Goal: Task Accomplishment & Management: Use online tool/utility

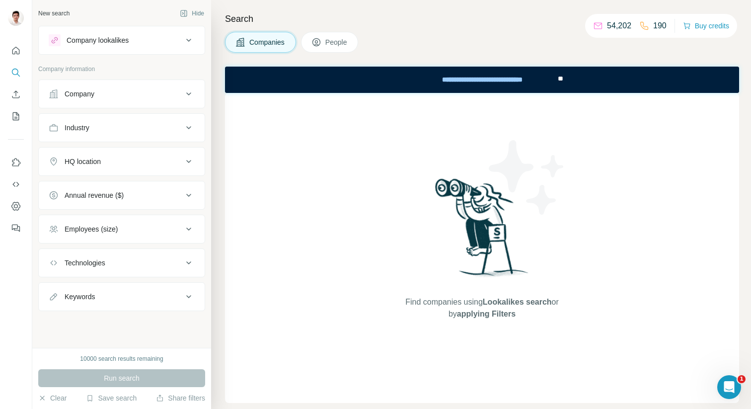
click at [142, 52] on button "Company lookalikes" at bounding box center [122, 40] width 166 height 24
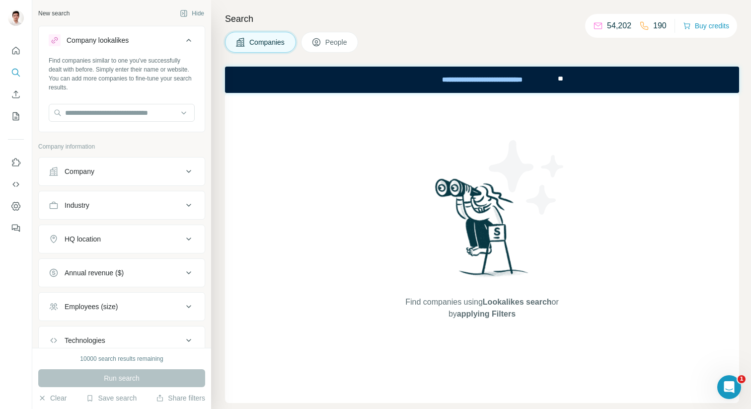
click at [139, 41] on div "Company lookalikes" at bounding box center [116, 40] width 134 height 12
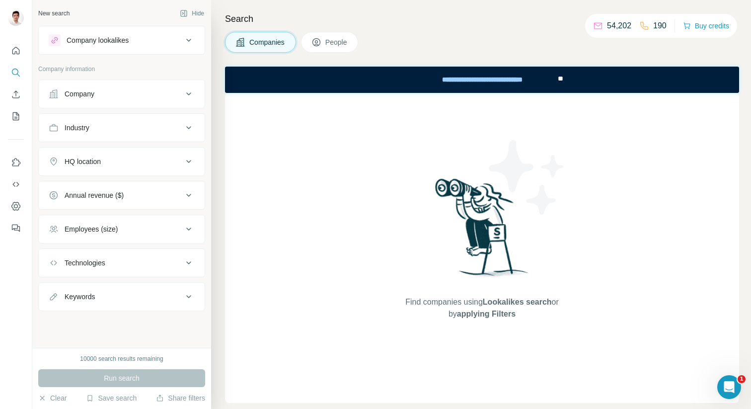
click at [139, 41] on div "Company lookalikes" at bounding box center [116, 40] width 134 height 12
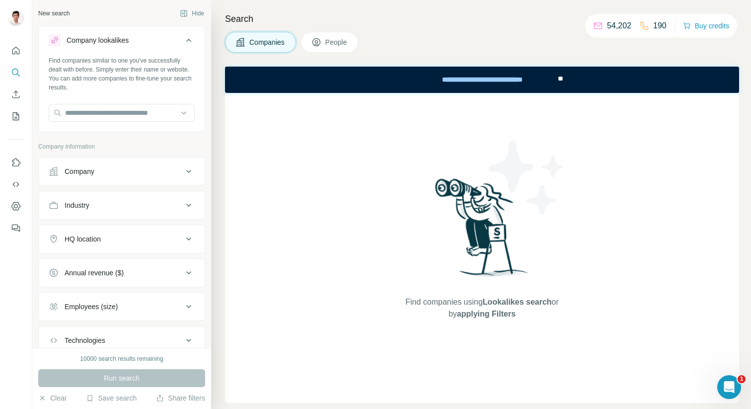
click at [138, 45] on div "Company lookalikes" at bounding box center [116, 40] width 134 height 12
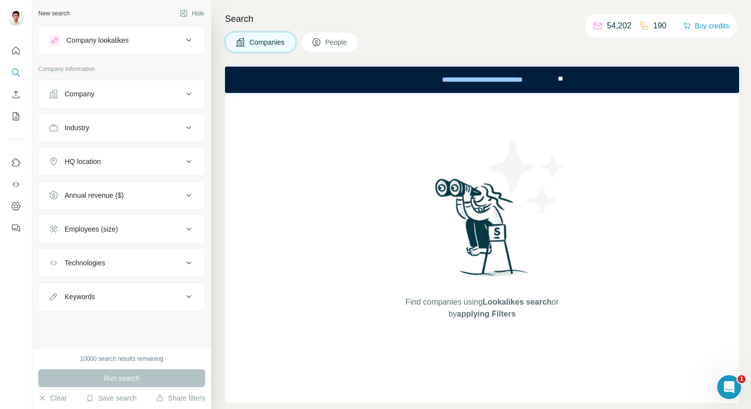
click at [134, 97] on div "Company" at bounding box center [116, 94] width 134 height 10
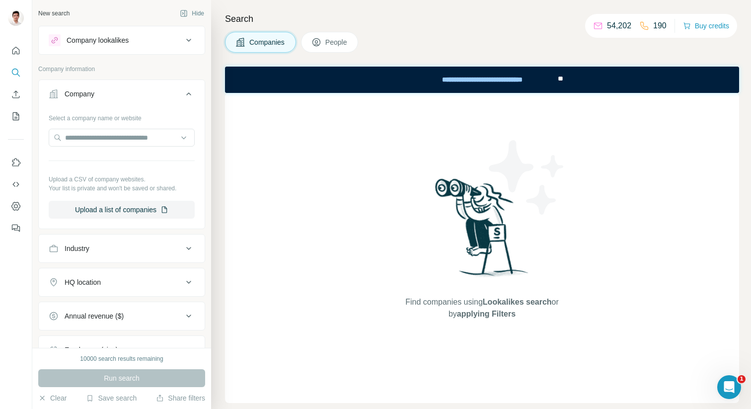
click at [134, 97] on div "Company" at bounding box center [116, 94] width 134 height 10
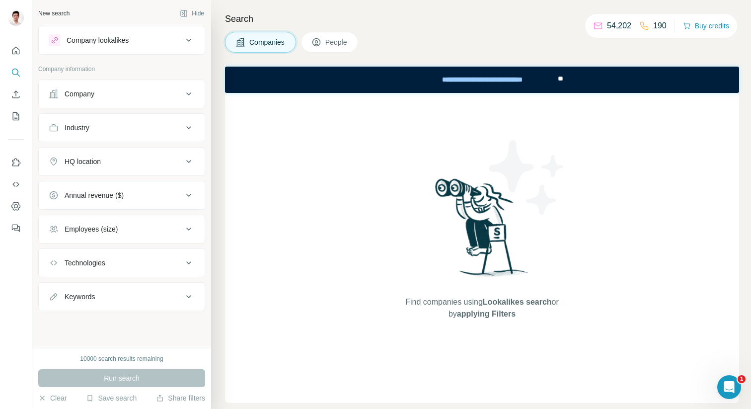
click at [135, 130] on div "Industry" at bounding box center [116, 128] width 134 height 10
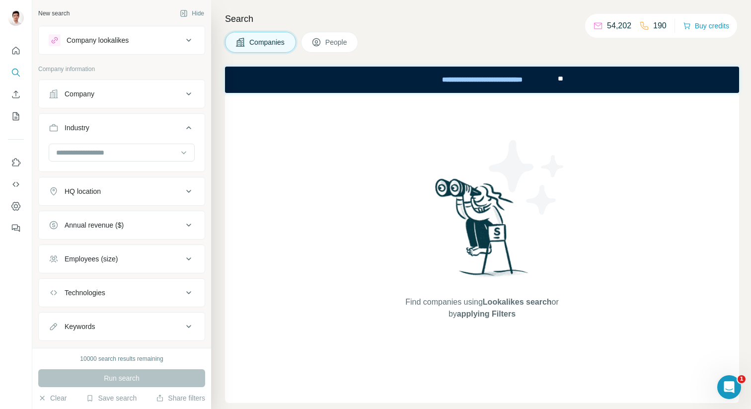
click at [131, 131] on div "Industry" at bounding box center [116, 128] width 134 height 10
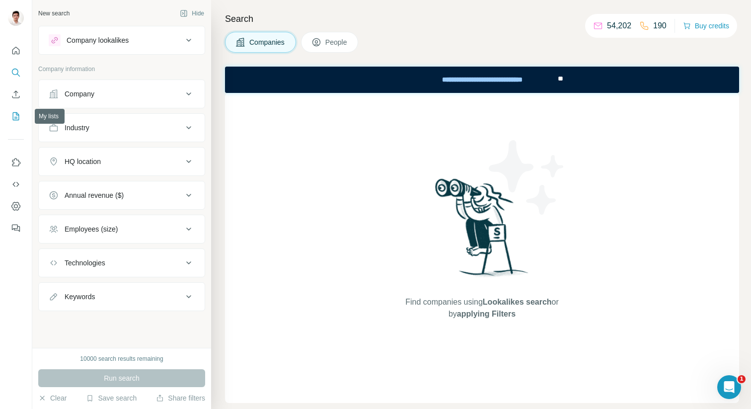
click at [16, 115] on icon "My lists" at bounding box center [16, 115] width 5 height 6
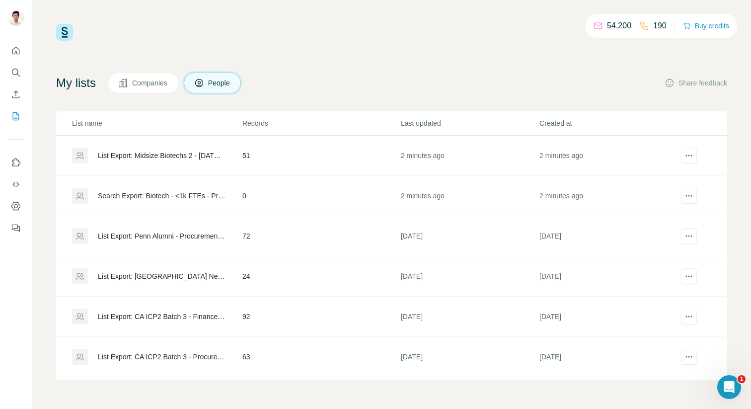
click at [172, 152] on div "List Export: Midsize Biotechs 2 - [DATE] 13:51" at bounding box center [162, 155] width 128 height 10
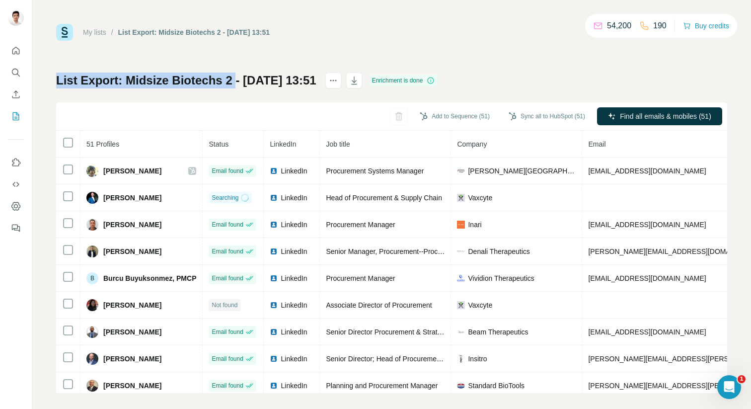
drag, startPoint x: 55, startPoint y: 82, endPoint x: 232, endPoint y: 80, distance: 177.2
click at [232, 80] on div "My lists / List Export: Midsize Biotechs 2 - [DATE] 13:51 54,200 190 Buy credit…" at bounding box center [391, 204] width 718 height 409
click at [122, 88] on h1 "List Export: Midsize Biotechs 2 - 06/10/2025 13:51" at bounding box center [186, 80] width 260 height 16
drag, startPoint x: 124, startPoint y: 80, endPoint x: 230, endPoint y: 80, distance: 105.7
click at [230, 80] on h1 "List Export: Midsize Biotechs 2 - 06/10/2025 13:51" at bounding box center [186, 80] width 260 height 16
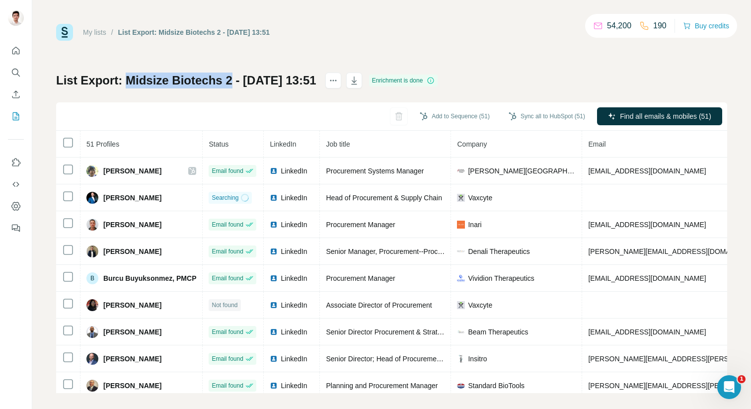
copy h1 "Midsize Biotechs 2"
click at [12, 119] on icon "My lists" at bounding box center [16, 116] width 10 height 10
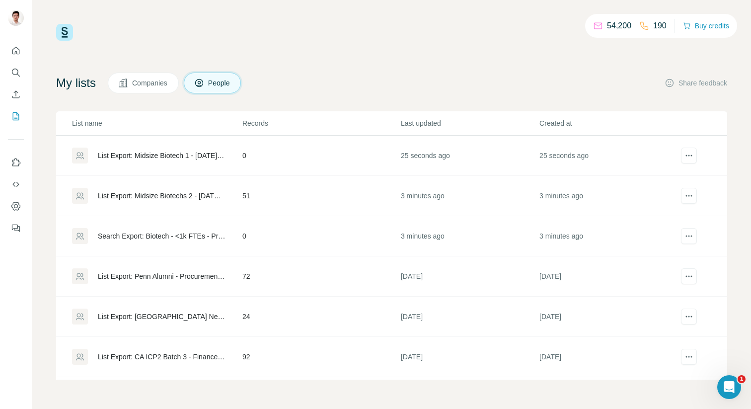
click at [147, 153] on div "List Export: Midsize Biotech 1 - [DATE] 13:53" at bounding box center [162, 155] width 128 height 10
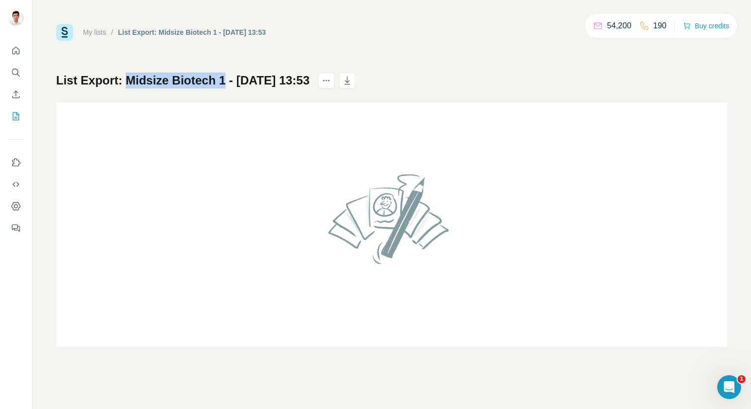
drag, startPoint x: 128, startPoint y: 78, endPoint x: 222, endPoint y: 78, distance: 94.3
click at [222, 78] on h1 "List Export: Midsize Biotech 1 - [DATE] 13:53" at bounding box center [182, 80] width 253 height 16
copy h1 "Midsize Biotech 1"
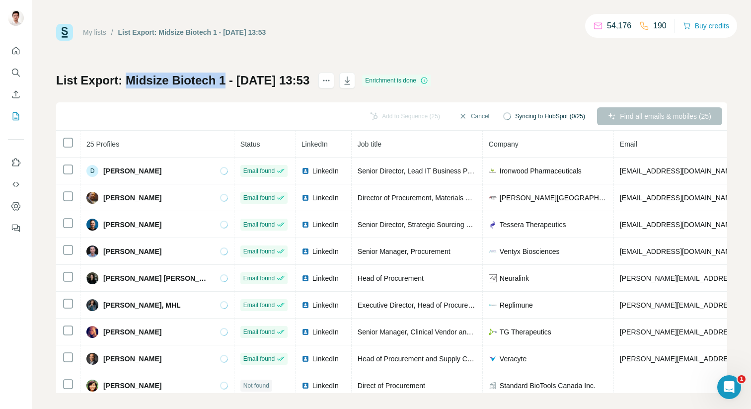
drag, startPoint x: 128, startPoint y: 77, endPoint x: 221, endPoint y: 85, distance: 94.1
click at [221, 85] on h1 "List Export: Midsize Biotech 1 - [DATE] 13:53" at bounding box center [182, 80] width 253 height 16
copy h1 "Midsize Biotech 1"
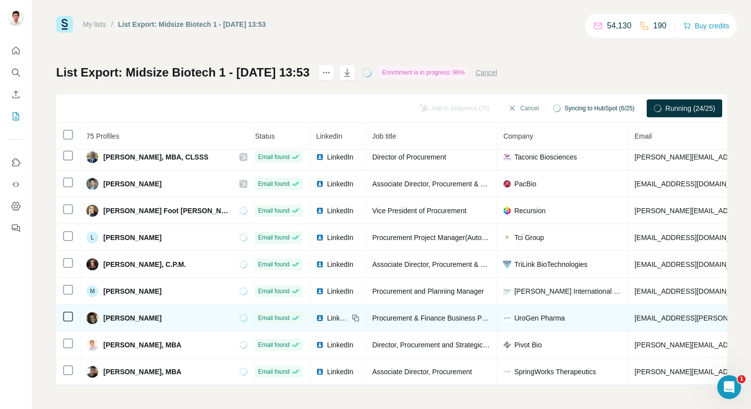
scroll to position [1775, 5]
